Goal: Find specific page/section: Find specific page/section

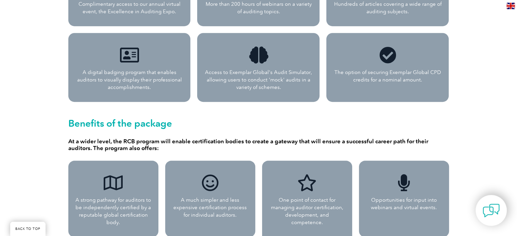
scroll to position [510, 0]
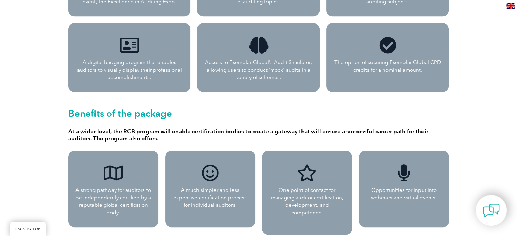
click at [107, 112] on h2 "Benefits of the package" at bounding box center [258, 113] width 381 height 11
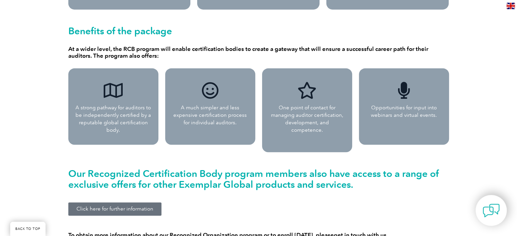
scroll to position [612, 0]
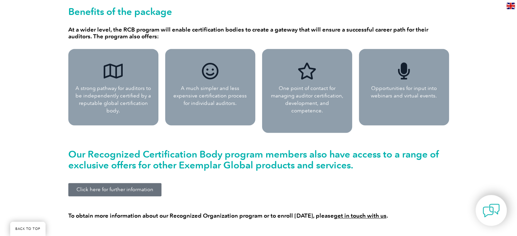
click at [131, 185] on link "Click here for further information" at bounding box center [114, 189] width 93 height 13
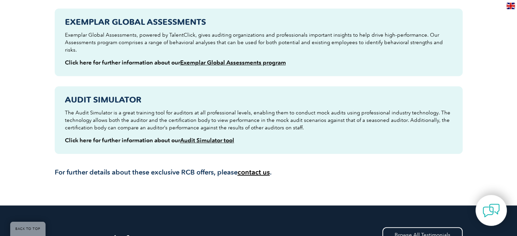
scroll to position [340, 0]
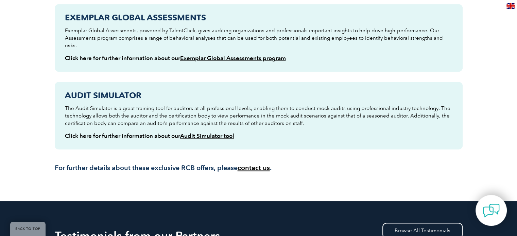
click at [260, 164] on link "contact us" at bounding box center [254, 168] width 32 height 8
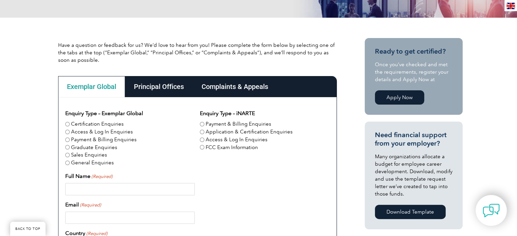
scroll to position [136, 0]
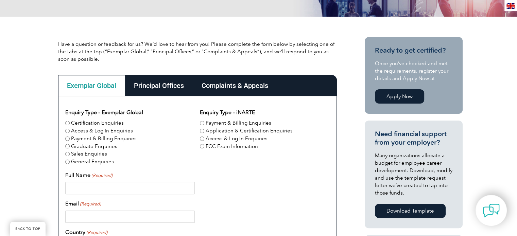
click at [87, 161] on label "General Enquiries" at bounding box center [92, 162] width 43 height 8
click at [70, 161] on input "General Enquiries" at bounding box center [67, 162] width 4 height 4
radio input "true"
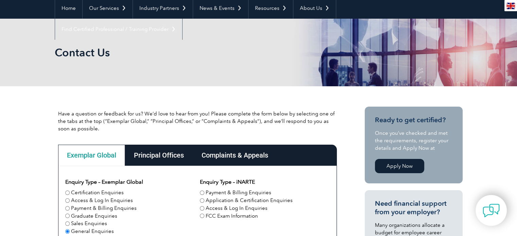
scroll to position [68, 0]
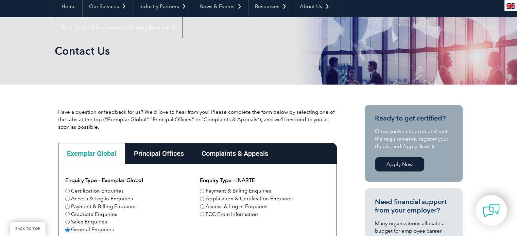
click at [155, 148] on div "Principal Offices" at bounding box center [159, 153] width 68 height 21
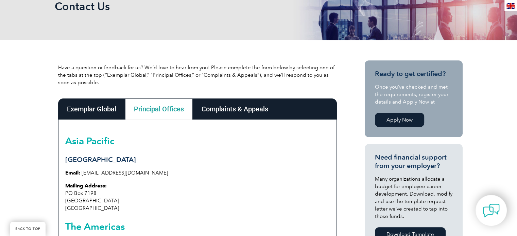
scroll to position [102, 0]
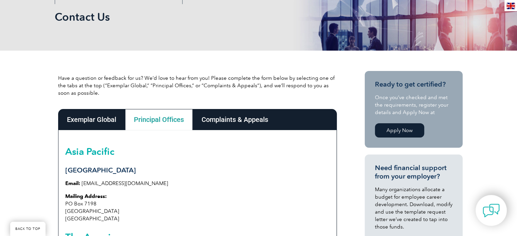
click at [232, 120] on div "Complaints & Appeals" at bounding box center [235, 119] width 84 height 21
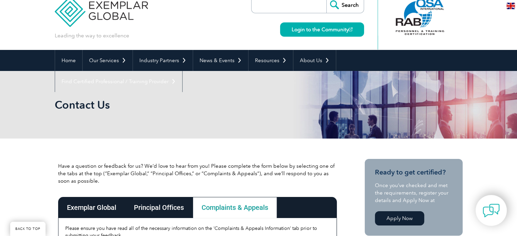
scroll to position [0, 0]
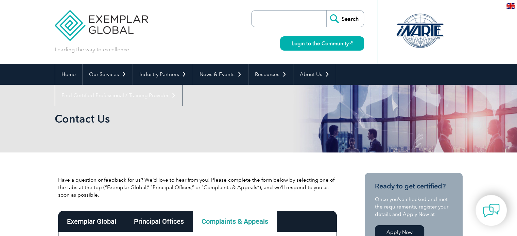
click at [508, 4] on img at bounding box center [510, 6] width 8 height 6
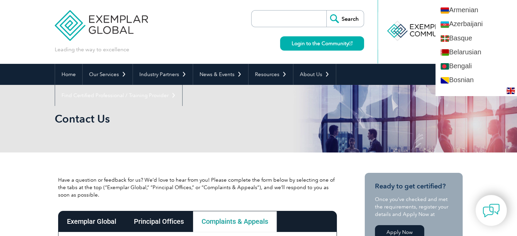
scroll to position [34, 0]
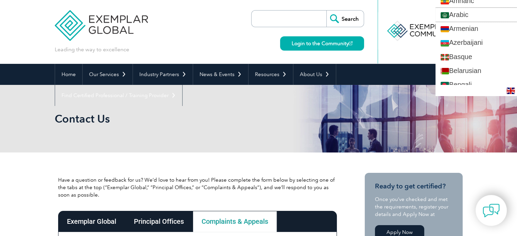
click at [502, 11] on link "Arabic" at bounding box center [476, 15] width 82 height 14
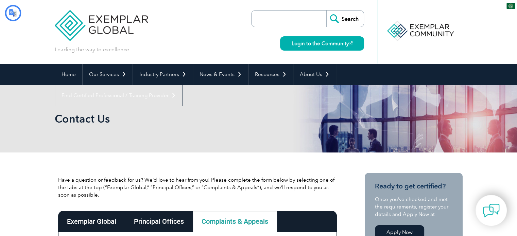
scroll to position [0, 0]
type input "يبحث"
type input "يُقدِّم"
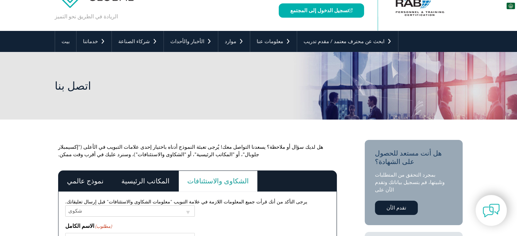
scroll to position [34, 0]
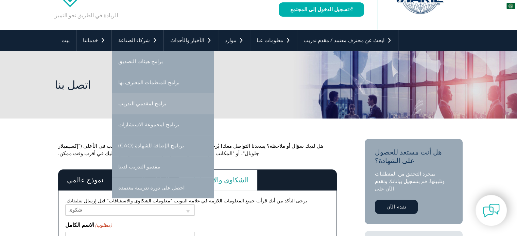
click at [152, 102] on link "برامج لمقدمي التدريب" at bounding box center [163, 103] width 102 height 21
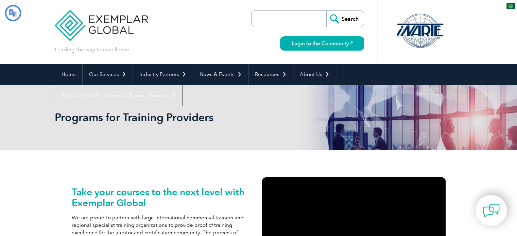
type input "يبحث"
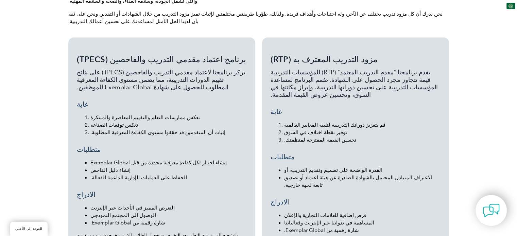
scroll to position [612, 0]
